Goal: Task Accomplishment & Management: Use online tool/utility

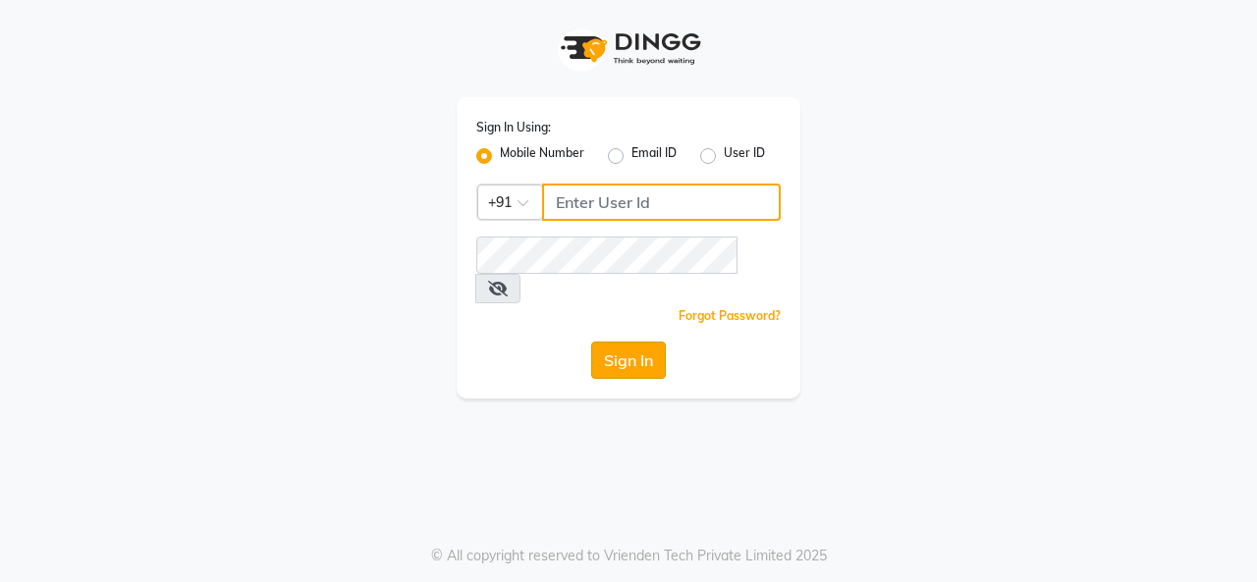
type input "8925374259"
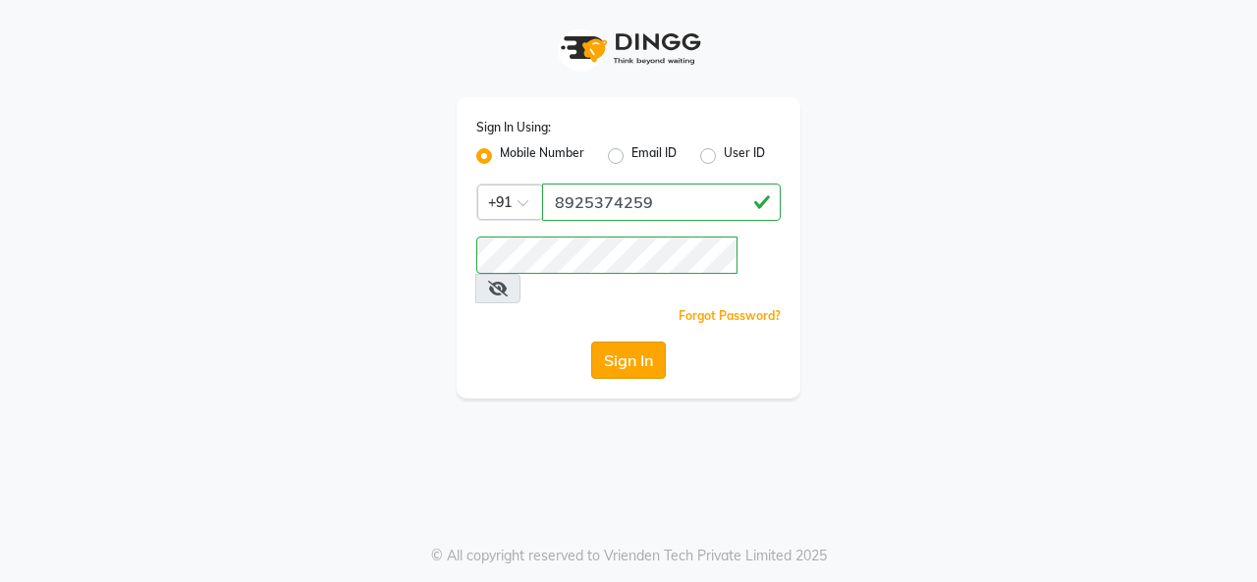
click at [611, 342] on button "Sign In" at bounding box center [628, 360] width 75 height 37
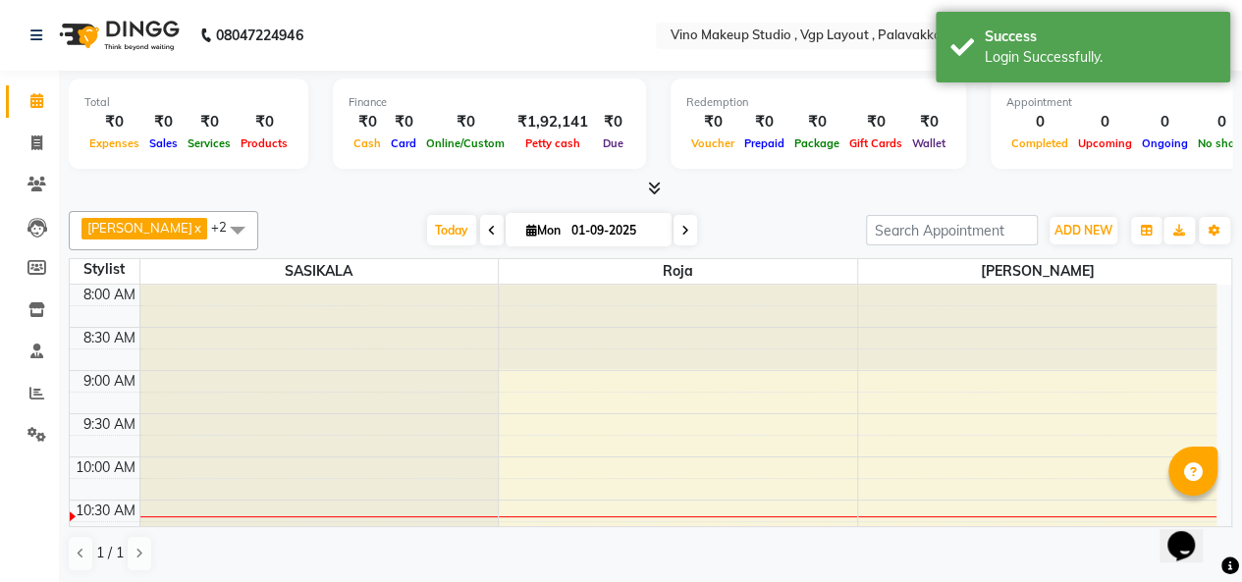
click at [653, 192] on icon at bounding box center [654, 188] width 13 height 15
